Goal: Unclear: Browse casually

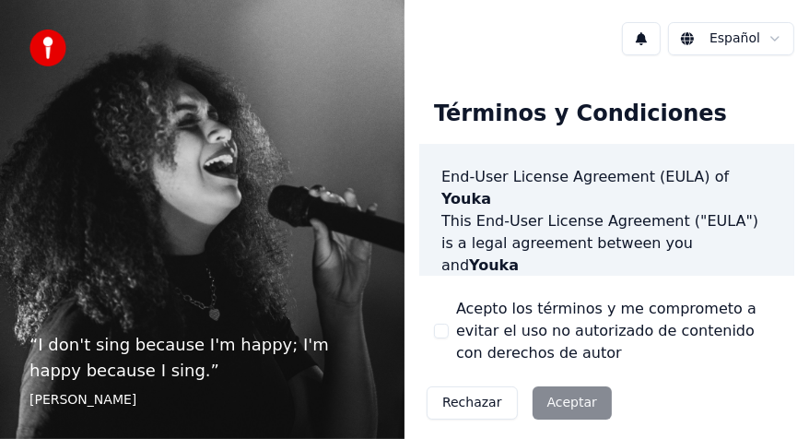
click at [562, 406] on div "Rechazar Aceptar" at bounding box center [519, 403] width 200 height 48
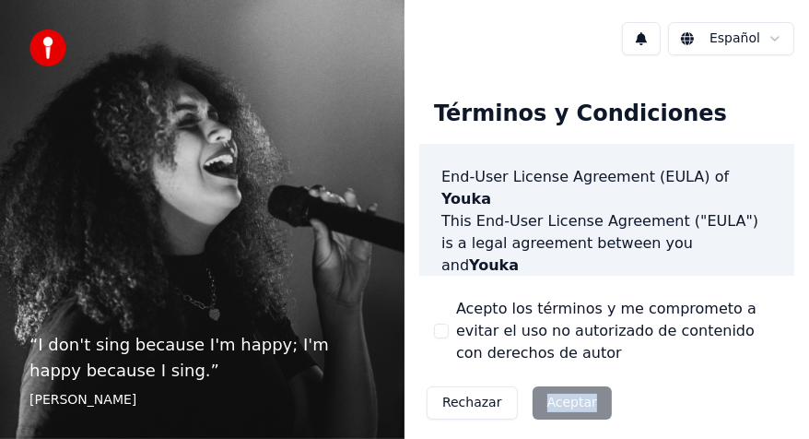
click at [562, 406] on div "Rechazar Aceptar" at bounding box center [519, 403] width 200 height 48
